Goal: Task Accomplishment & Management: Use online tool/utility

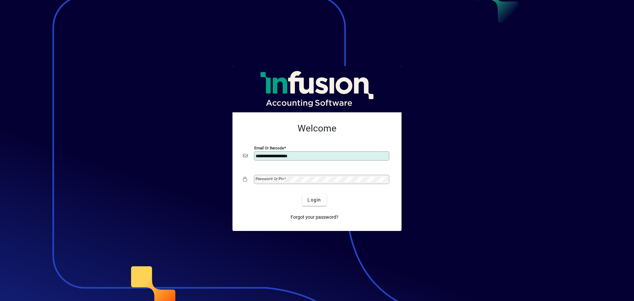
type input "**********"
click at [273, 181] on mat-label "Password or Pin" at bounding box center [270, 178] width 28 height 5
click at [302, 194] on button "Login" at bounding box center [314, 200] width 24 height 12
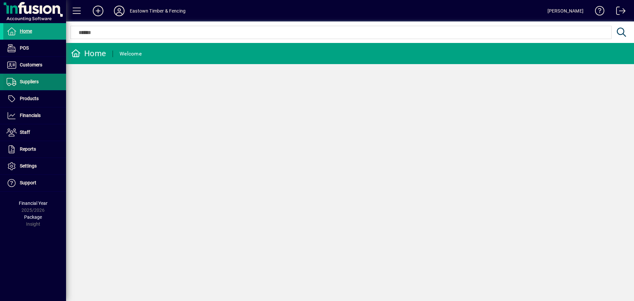
click at [27, 84] on span "Suppliers" at bounding box center [29, 81] width 19 height 5
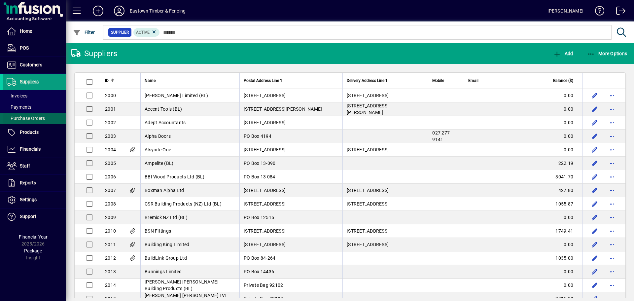
click at [13, 120] on span "Purchase Orders" at bounding box center [26, 118] width 38 height 5
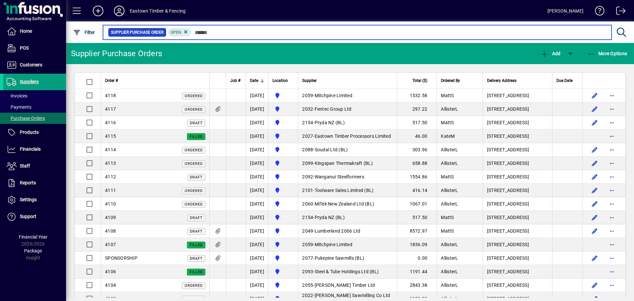
click at [197, 33] on input "text" at bounding box center [399, 32] width 415 height 9
